Goal: Task Accomplishment & Management: Manage account settings

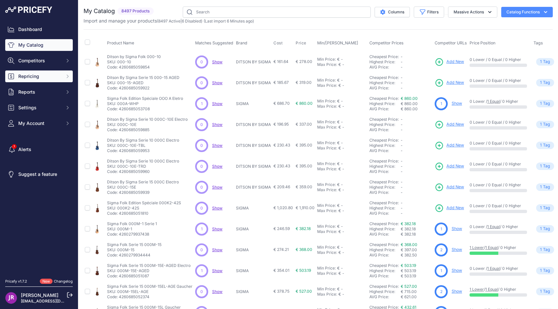
click at [61, 77] on span "Repricing" at bounding box center [39, 76] width 43 height 7
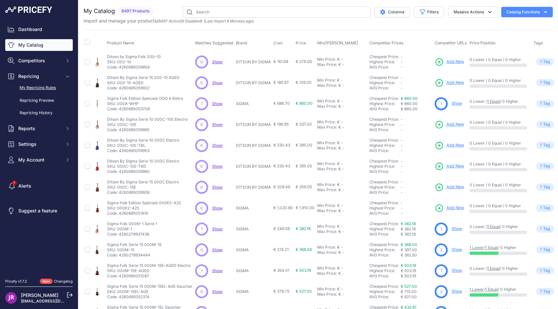
click at [61, 87] on link "My Repricing Rules" at bounding box center [39, 87] width 68 height 11
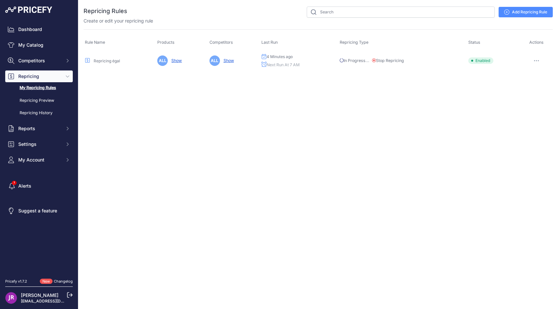
click at [538, 59] on button "button" at bounding box center [536, 60] width 13 height 9
click at [532, 71] on link "Edit" at bounding box center [531, 74] width 42 height 10
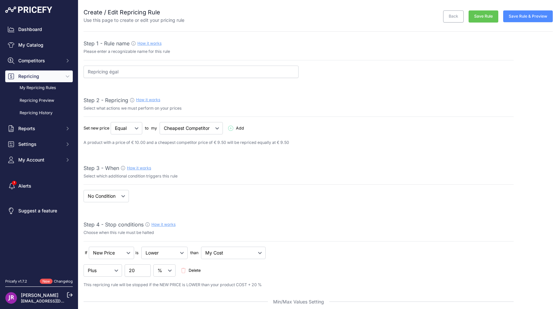
select select "7"
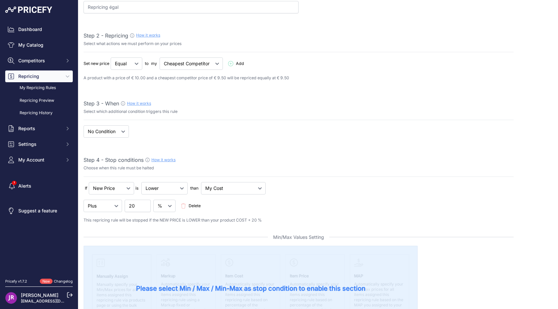
scroll to position [68, 0]
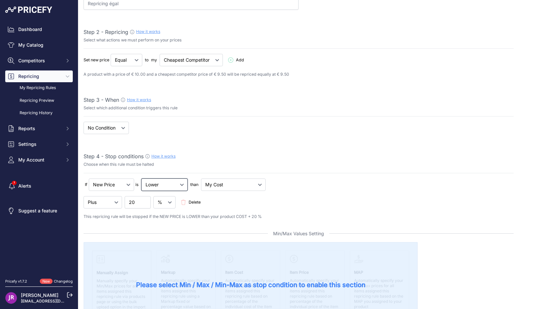
click at [160, 188] on select "Lower Higher Lower/Higher" at bounding box center [164, 184] width 46 height 12
click at [197, 203] on span "Delete" at bounding box center [195, 202] width 12 height 6
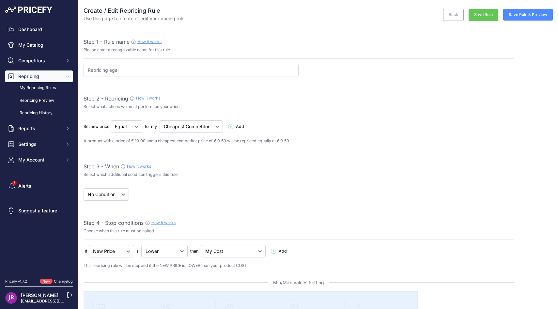
scroll to position [0, 0]
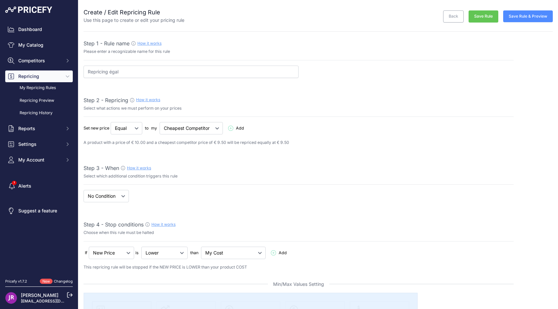
click at [473, 14] on button "Save Rule" at bounding box center [483, 16] width 30 height 12
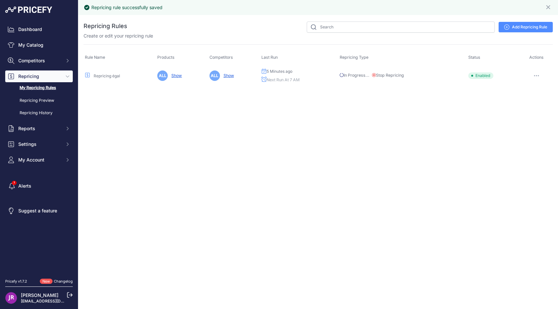
click at [382, 75] on button "Stop Repricing" at bounding box center [388, 75] width 32 height 6
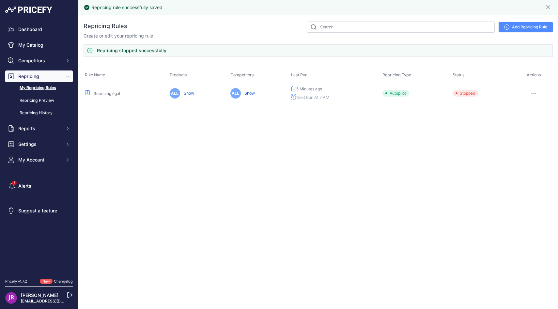
click at [463, 93] on span "Stopped" at bounding box center [465, 93] width 26 height 7
click at [536, 89] on button "button" at bounding box center [533, 93] width 13 height 9
click at [526, 126] on button "Reprice Now" at bounding box center [531, 128] width 42 height 10
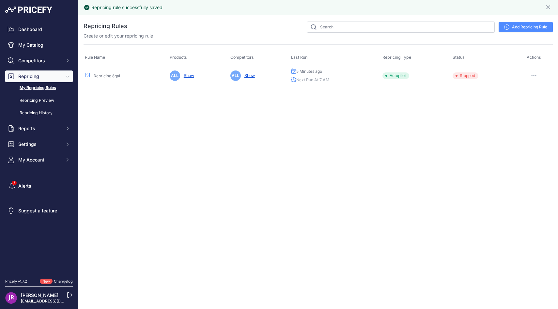
click at [535, 75] on icon "button" at bounding box center [533, 75] width 5 height 1
click at [373, 104] on div "Repricing rule successfully saved Close You are not connected to the internet. …" at bounding box center [318, 154] width 480 height 309
click at [101, 73] on div "Repricing égal" at bounding box center [126, 75] width 82 height 6
click at [32, 89] on link "My Repricing Rules" at bounding box center [39, 87] width 68 height 11
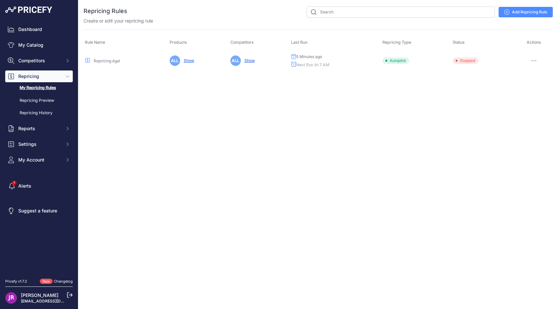
click at [529, 60] on button "button" at bounding box center [533, 60] width 13 height 9
click at [528, 70] on link "Edit" at bounding box center [531, 74] width 42 height 10
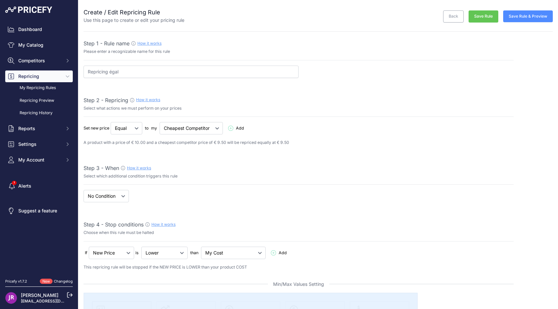
select select "7"
click at [476, 17] on button "Save Rule" at bounding box center [483, 16] width 30 height 12
